Goal: Information Seeking & Learning: Compare options

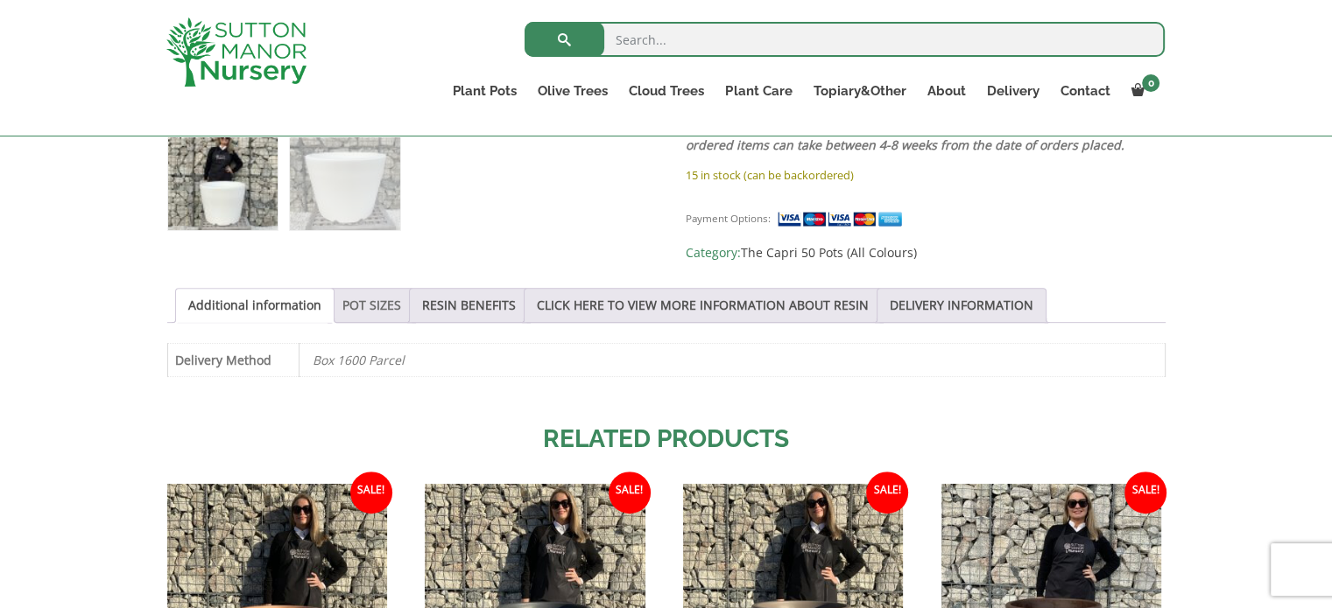
drag, startPoint x: 0, startPoint y: 0, endPoint x: 361, endPoint y: 298, distance: 467.6
click at [361, 298] on link "POT SIZES" at bounding box center [371, 305] width 59 height 33
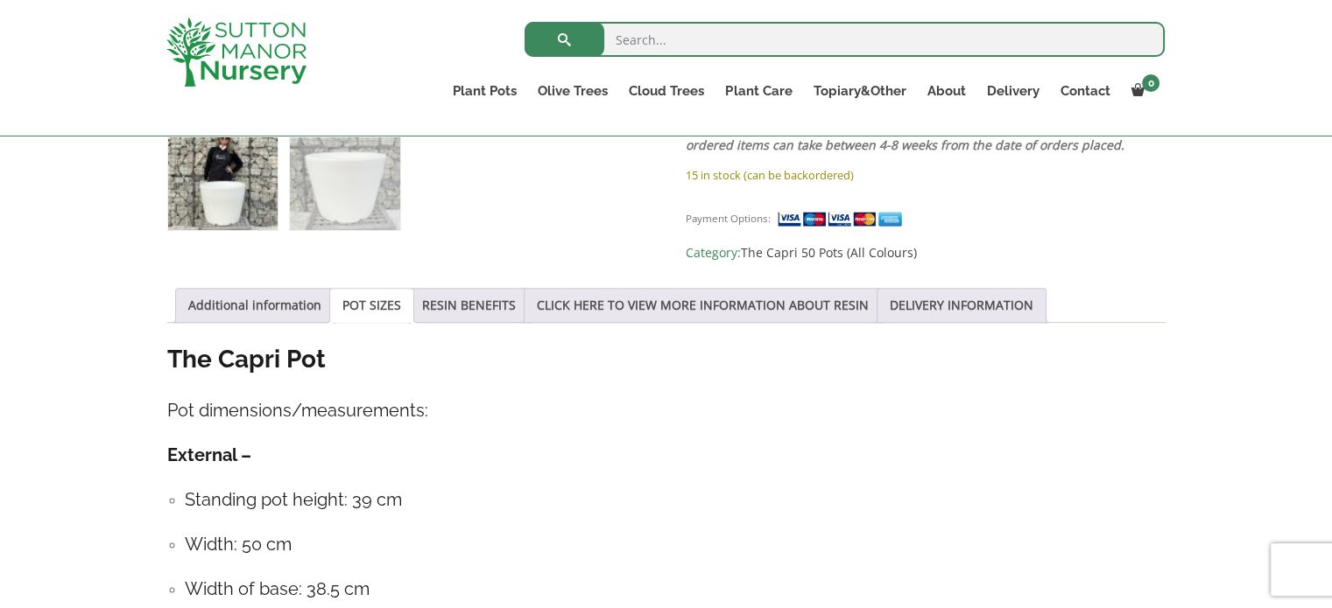
scroll to position [263, 0]
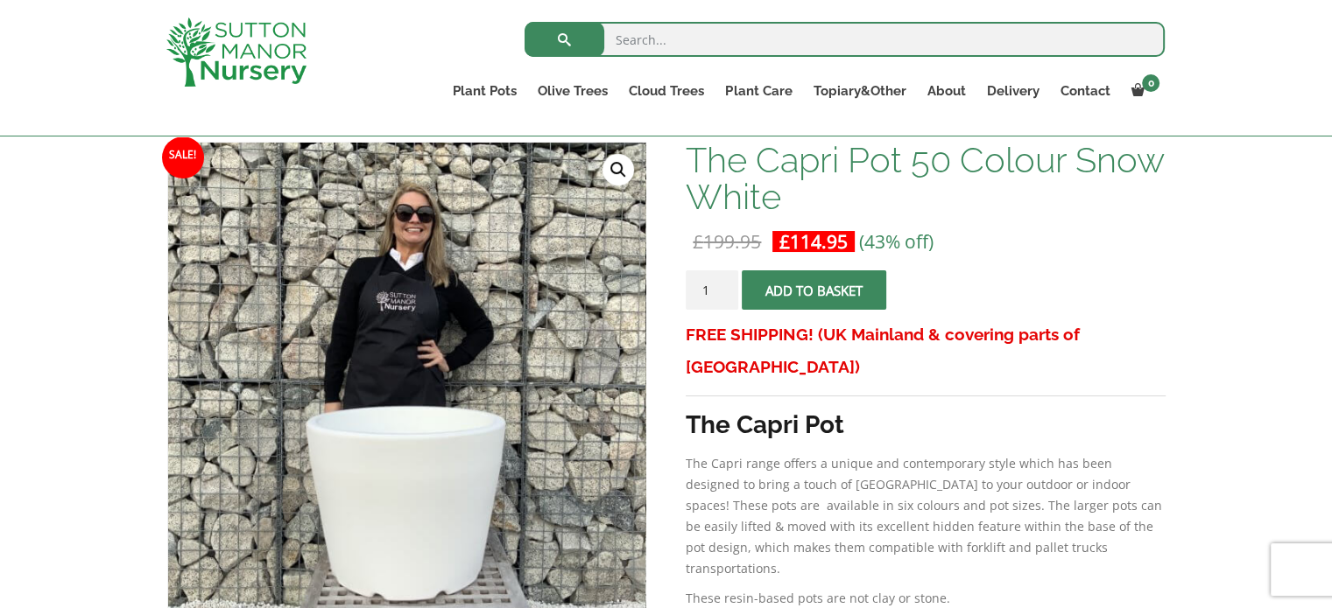
click at [340, 265] on div at bounding box center [407, 382] width 478 height 478
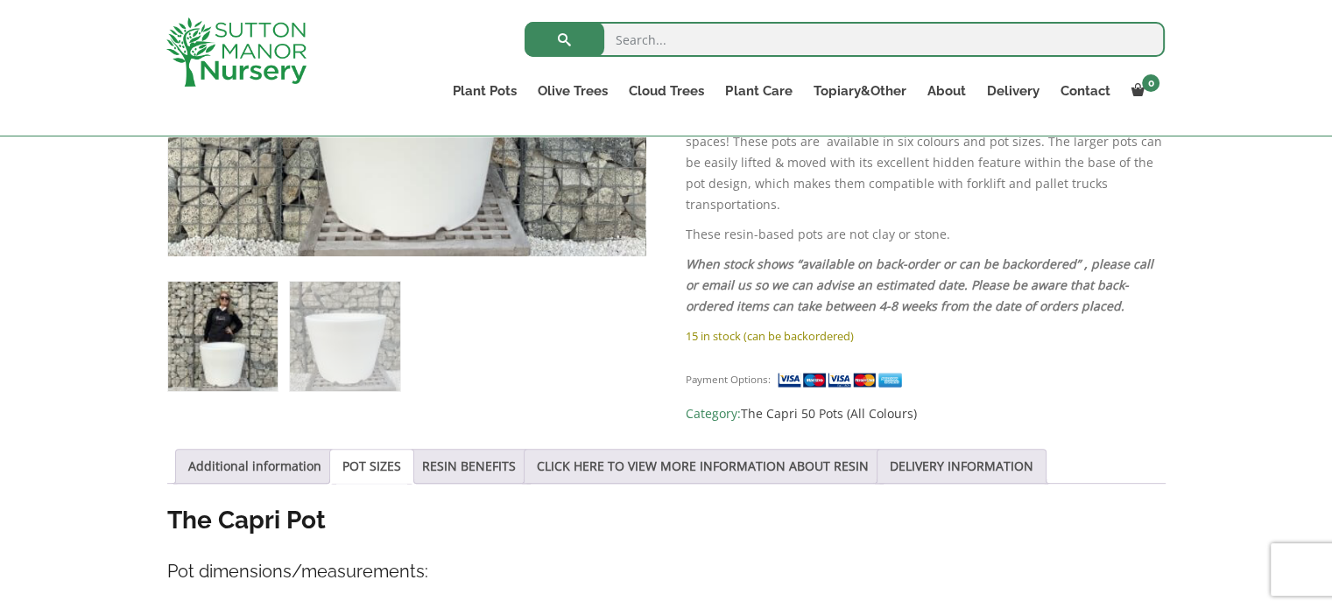
scroll to position [613, 0]
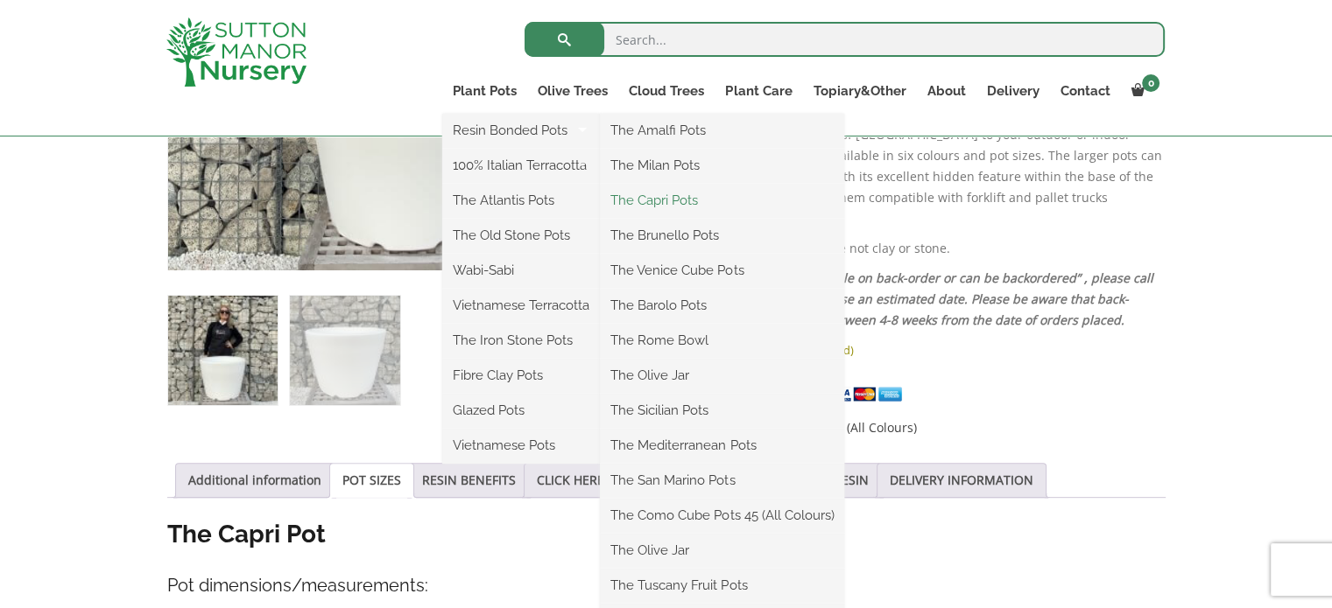
click at [683, 200] on link "The Capri Pots" at bounding box center [722, 200] width 244 height 26
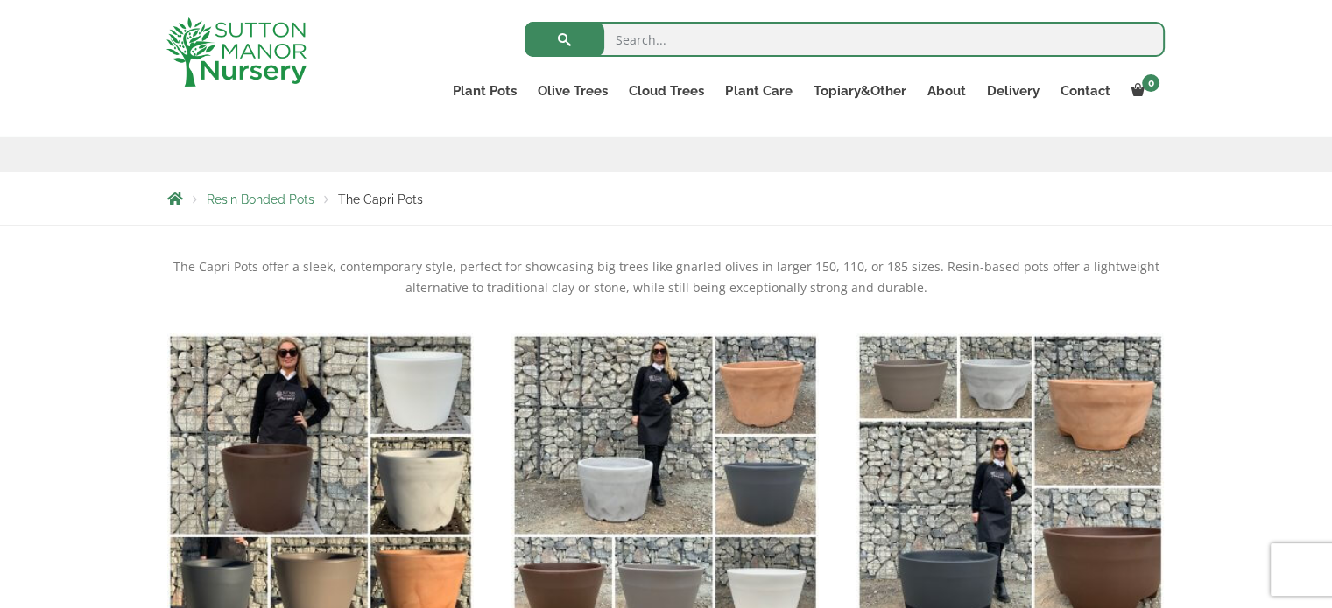
scroll to position [613, 0]
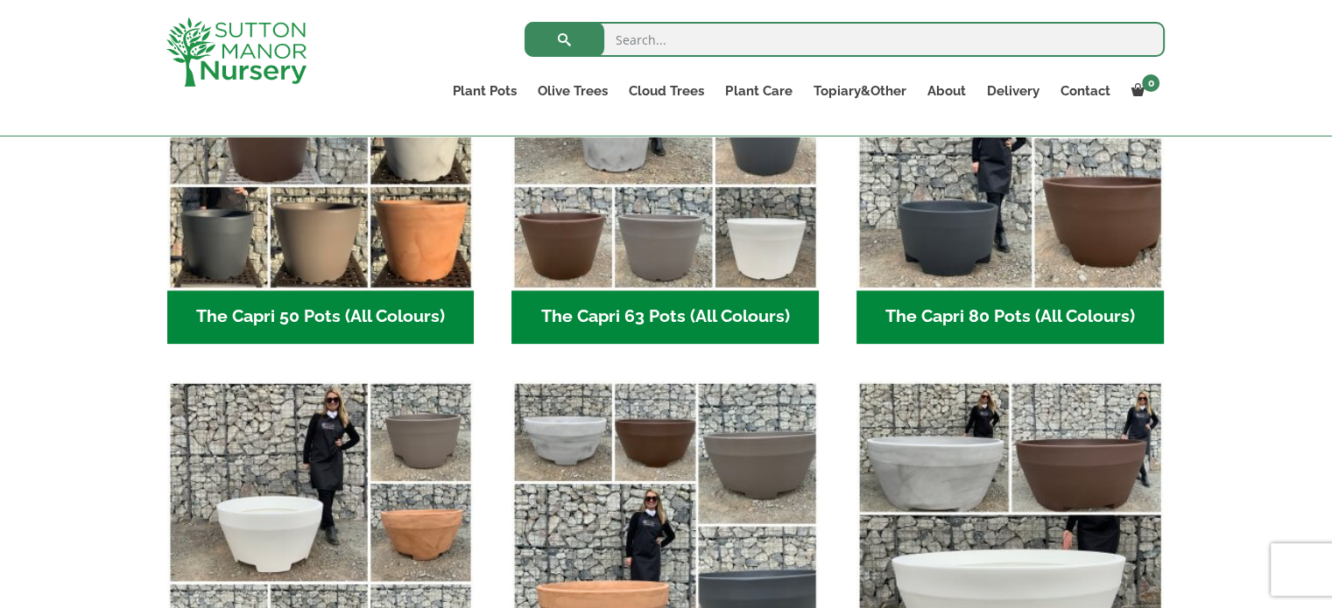
click at [720, 324] on h2 "The Capri 63 Pots (All Colours) (6)" at bounding box center [664, 318] width 307 height 54
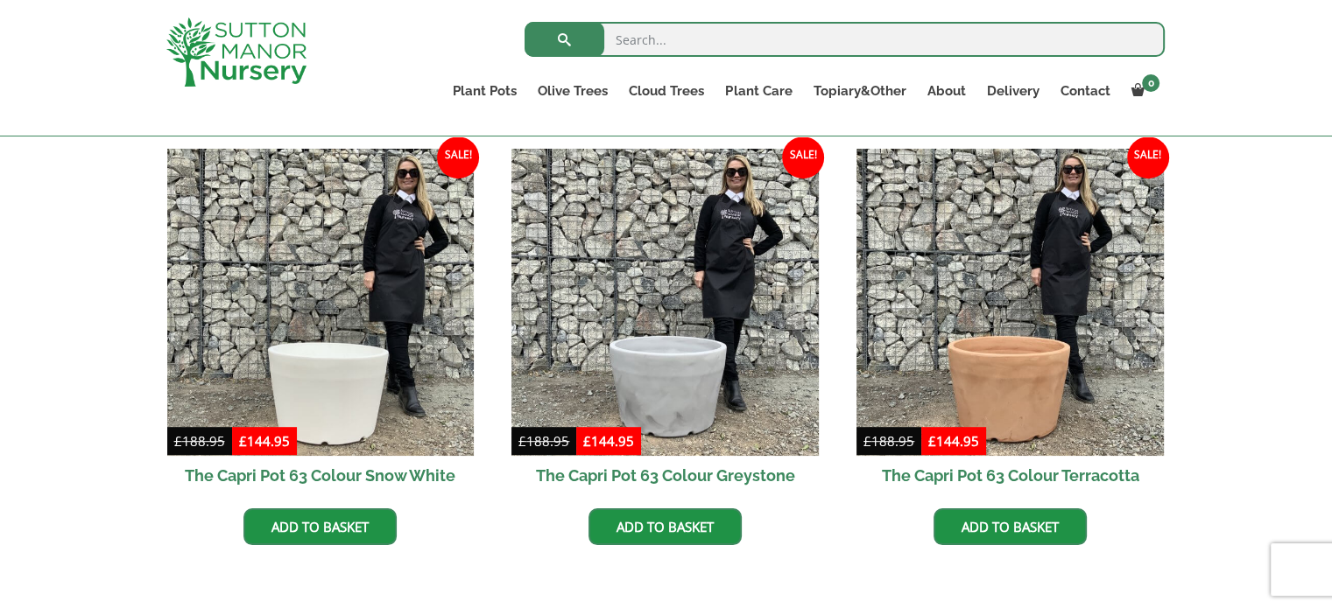
scroll to position [963, 0]
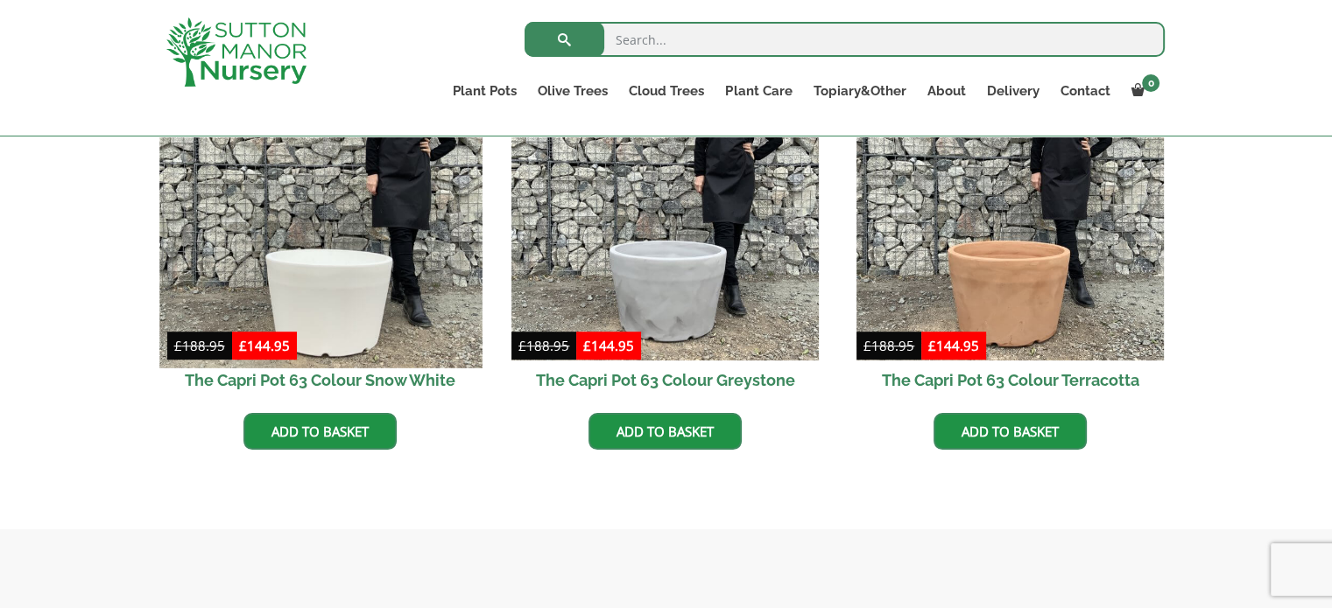
click at [348, 284] on img at bounding box center [320, 207] width 322 height 322
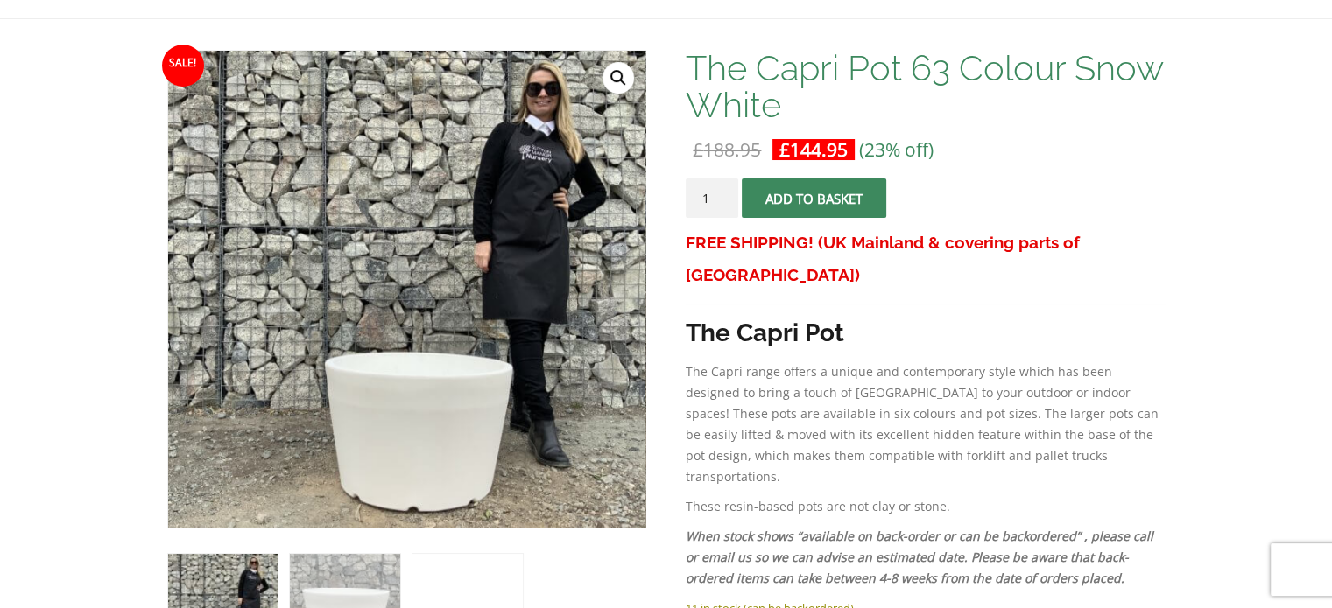
scroll to position [88, 0]
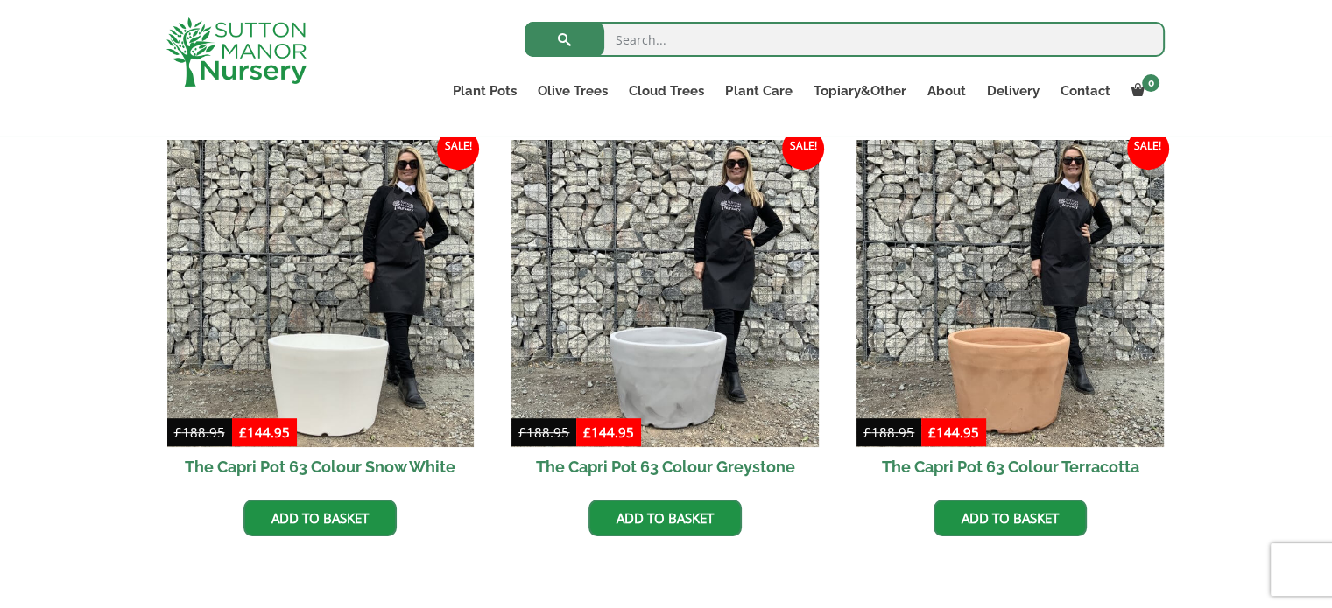
scroll to position [779, 0]
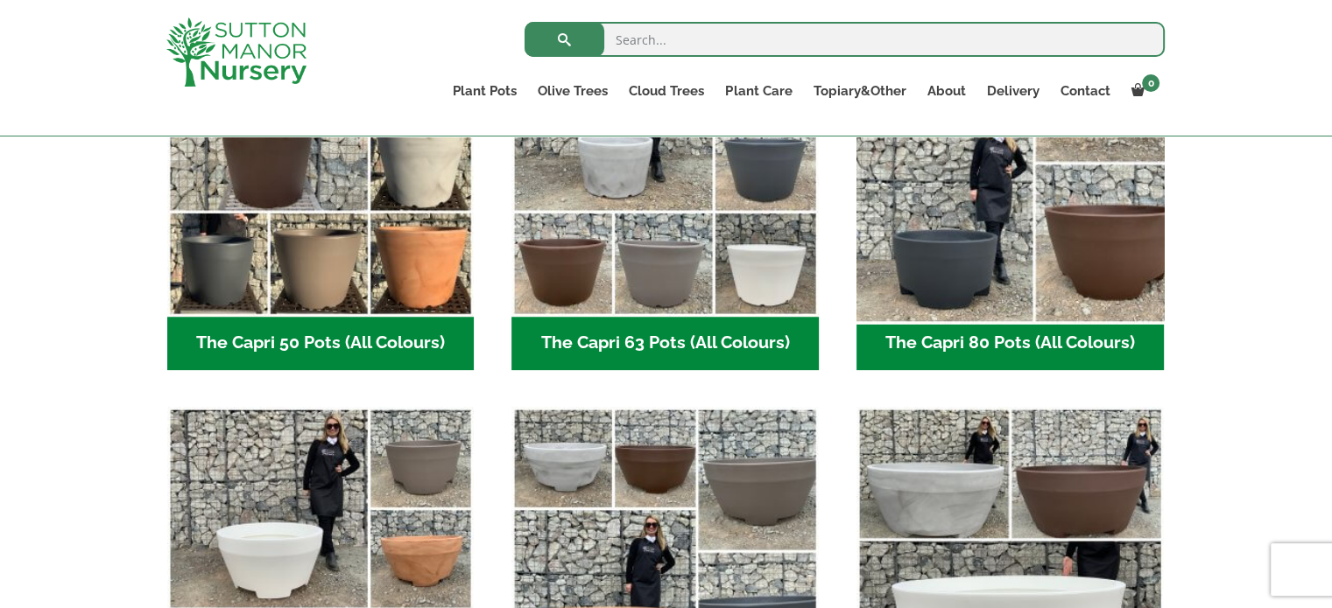
scroll to position [557, 0]
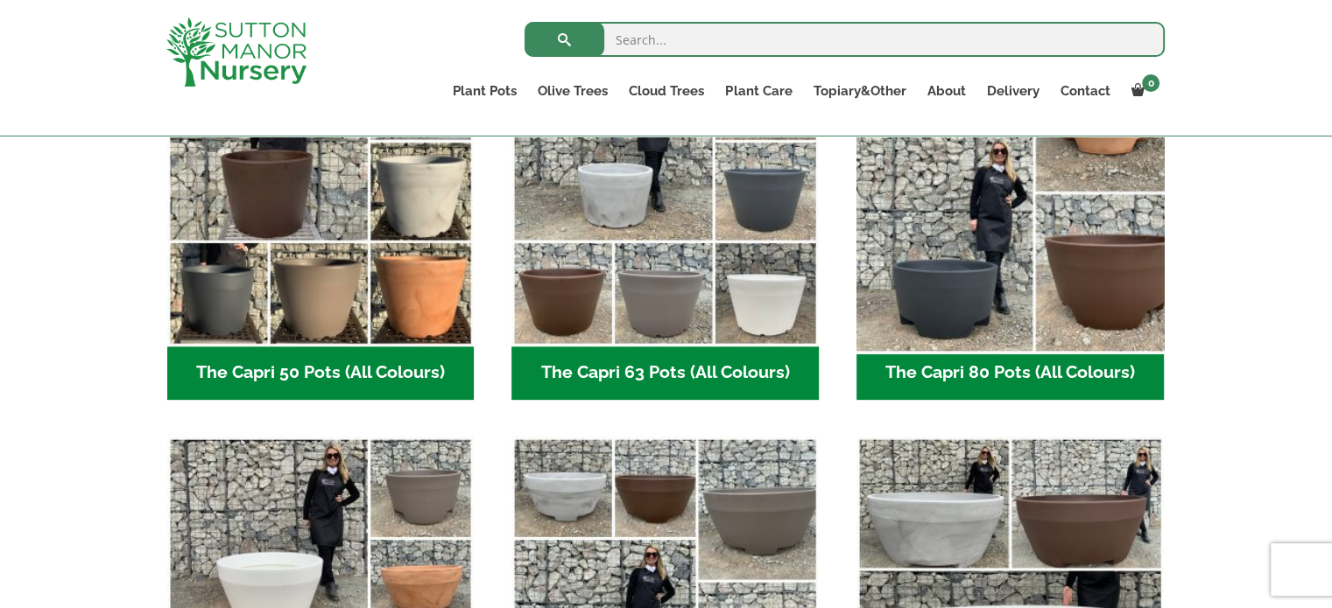
click at [964, 265] on img "Visit product category The Capri 80 Pots (All Colours)" at bounding box center [1009, 193] width 322 height 322
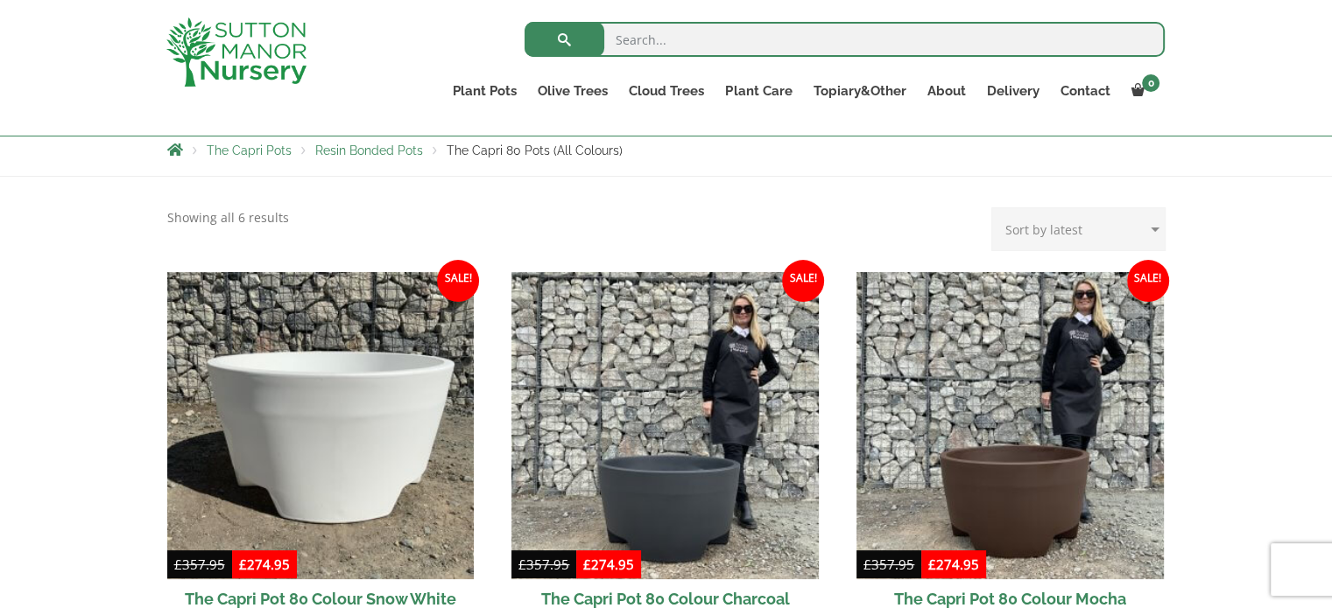
scroll to position [350, 0]
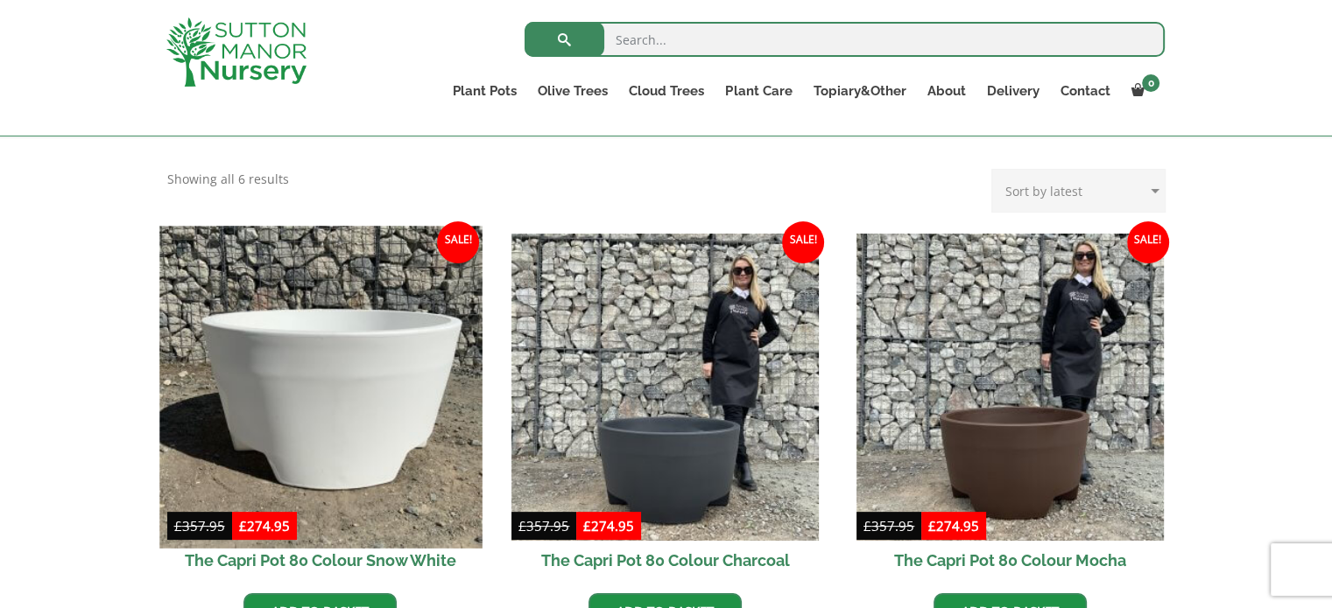
click at [343, 409] on img at bounding box center [320, 387] width 322 height 322
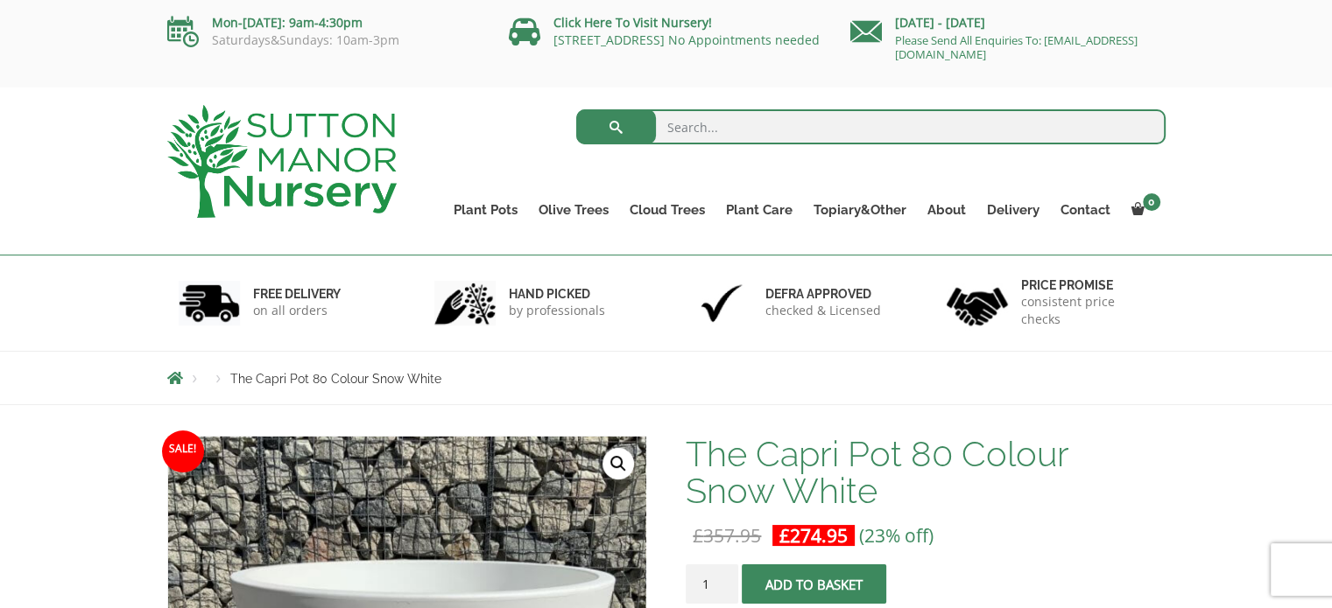
click at [322, 172] on img at bounding box center [281, 161] width 229 height 113
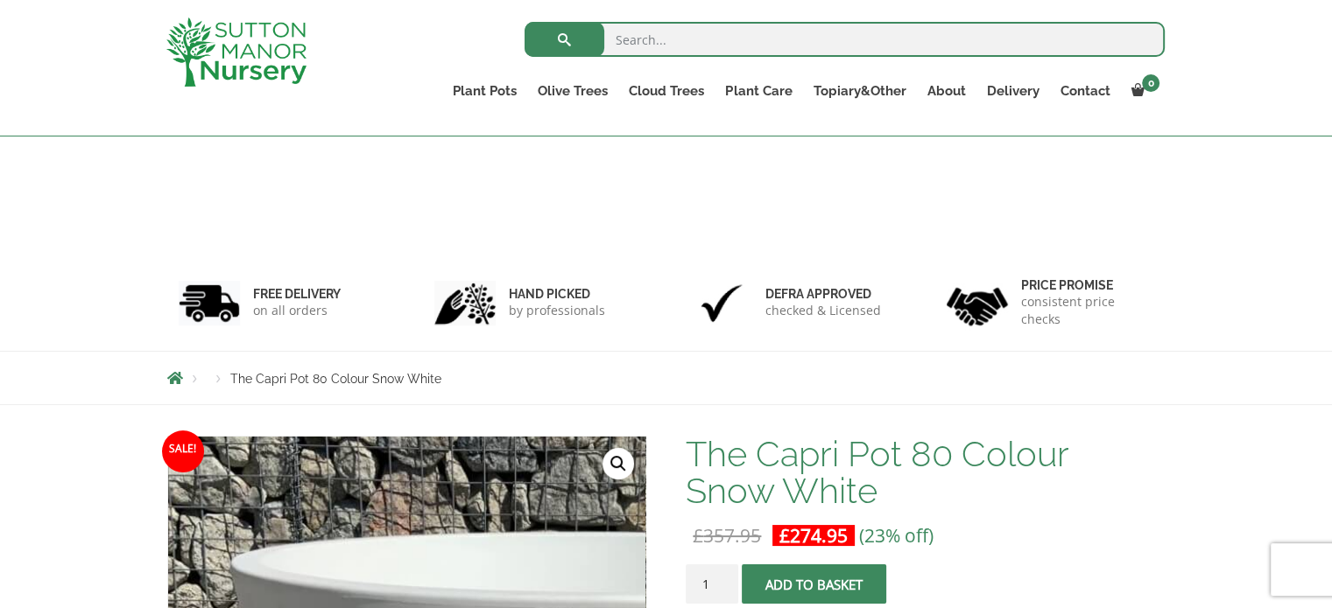
scroll to position [350, 0]
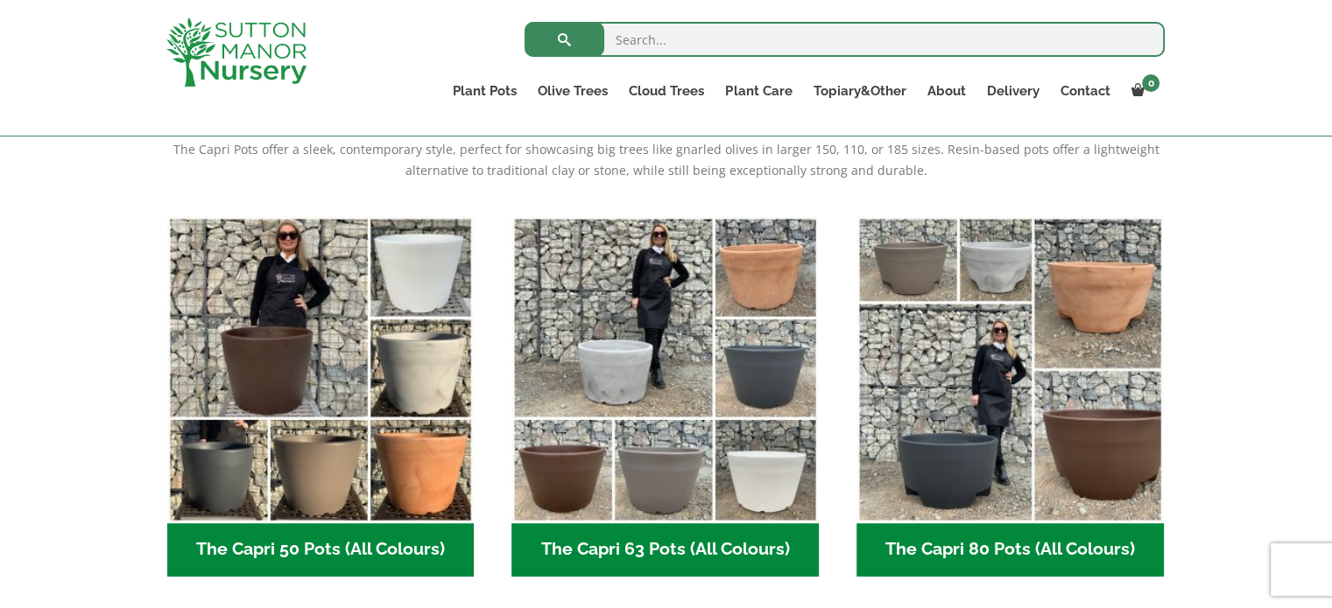
scroll to position [379, 0]
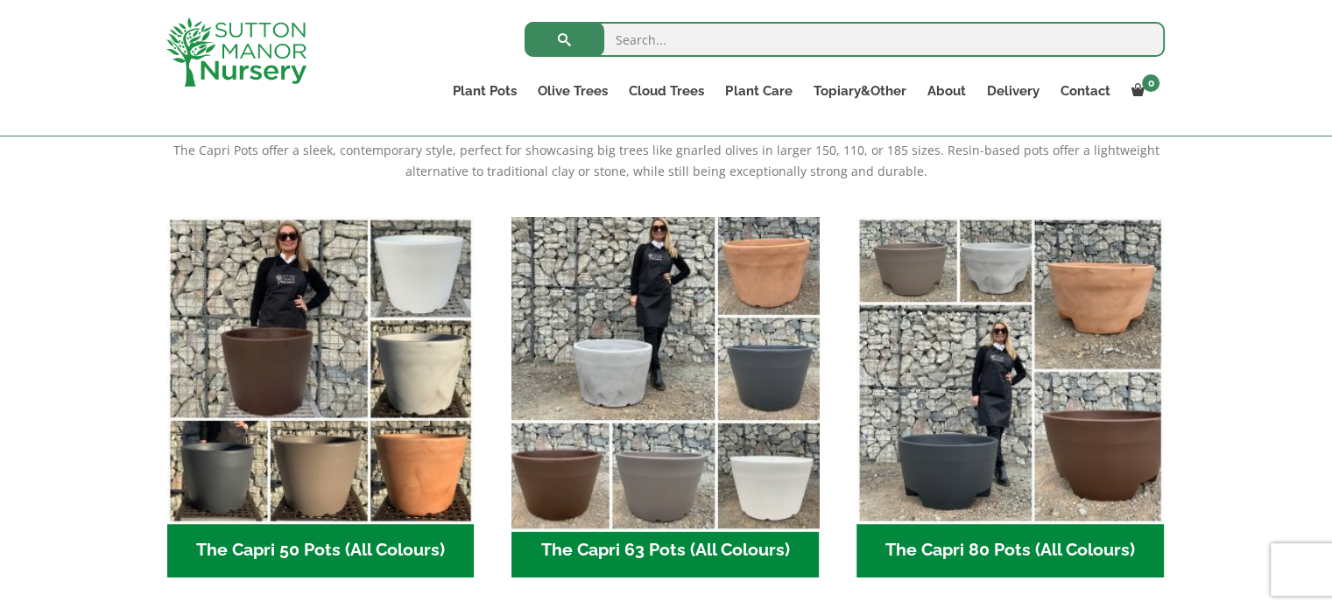
click at [768, 469] on img "Visit product category The Capri 63 Pots (All Colours)" at bounding box center [665, 370] width 322 height 322
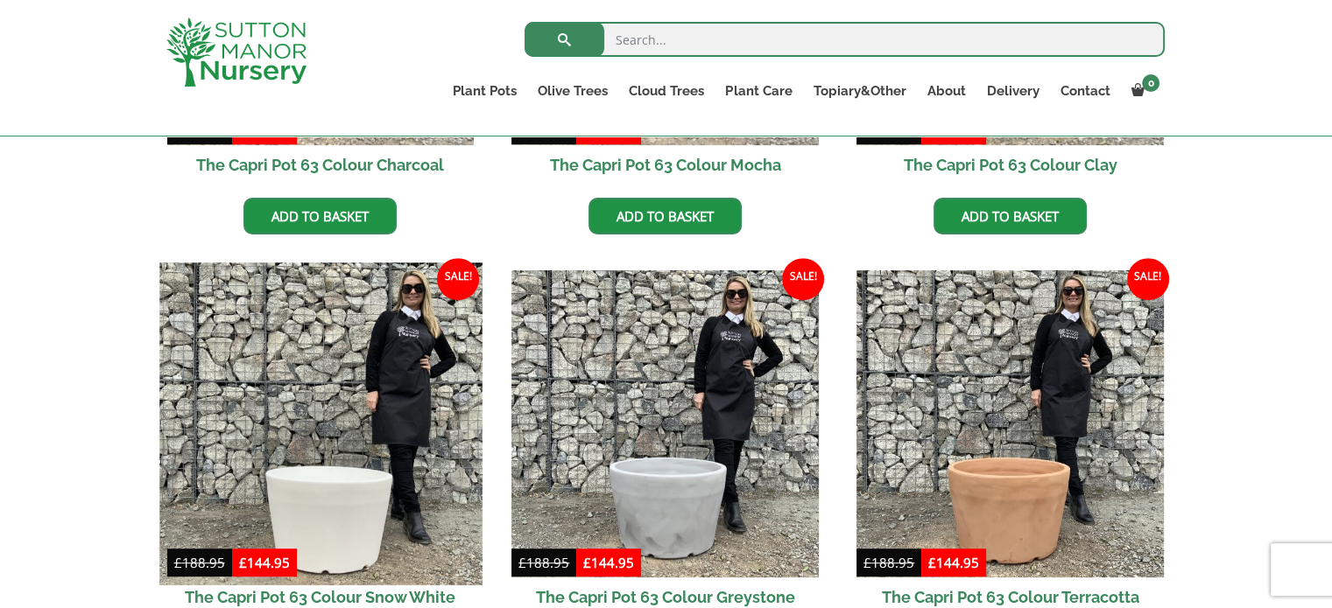
scroll to position [788, 0]
